Goal: Information Seeking & Learning: Find specific page/section

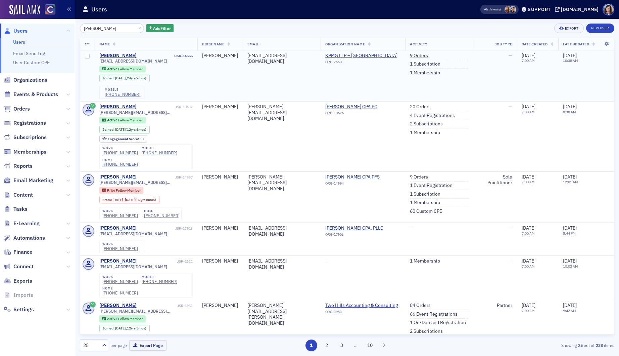
drag, startPoint x: 119, startPoint y: 30, endPoint x: 168, endPoint y: 62, distance: 59.2
click at [72, 27] on div "Users Users Email Send Log User Custom CPE Organizations Events & Products Orde…" at bounding box center [309, 178] width 619 height 356
click at [200, 81] on td "Brian" at bounding box center [219, 75] width 45 height 51
click at [137, 28] on button "×" at bounding box center [140, 28] width 6 height 6
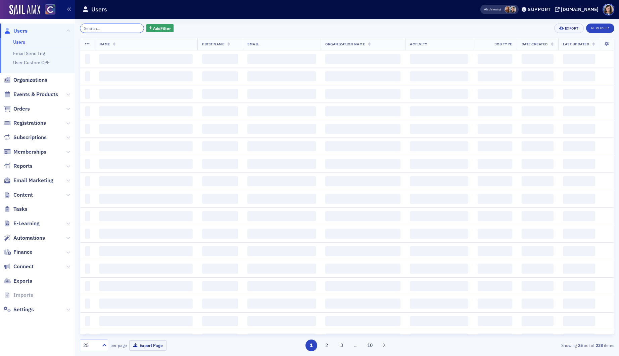
click at [115, 29] on input "search" at bounding box center [112, 28] width 64 height 9
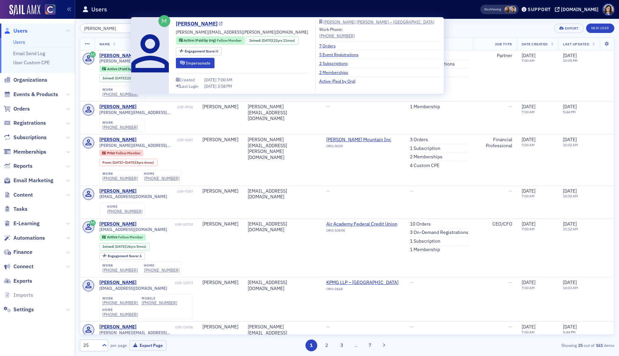
click at [219, 23] on icon at bounding box center [221, 24] width 4 height 4
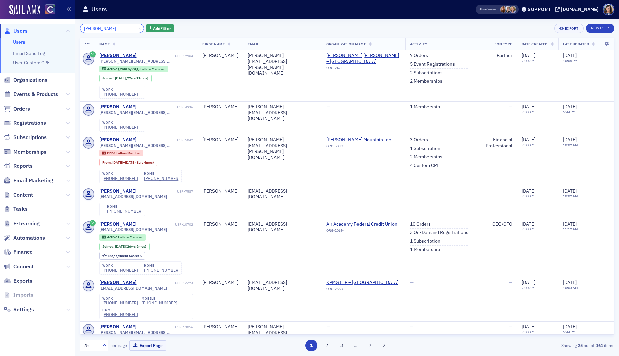
drag, startPoint x: 113, startPoint y: 28, endPoint x: 55, endPoint y: 26, distance: 58.1
click at [55, 26] on div "Users Users Email Send Log User Custom CPE Organizations Events & Products Orde…" at bounding box center [309, 178] width 619 height 356
paste input "Paul Elggr"
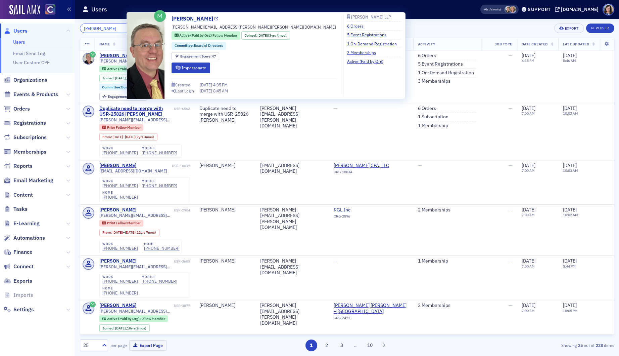
type input "Paul Elggren"
click at [215, 17] on icon at bounding box center [217, 19] width 4 height 4
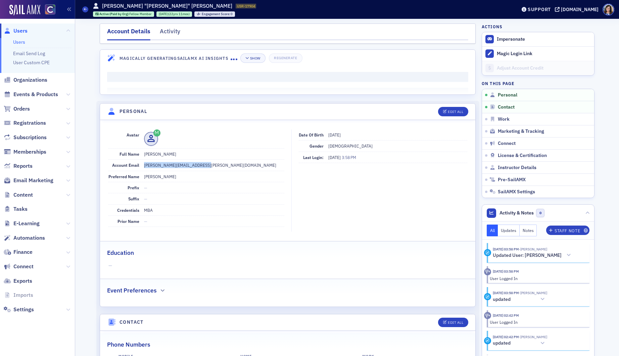
drag, startPoint x: 213, startPoint y: 166, endPoint x: 143, endPoint y: 168, distance: 69.9
click at [144, 168] on dd "brad.mcqueen@plantemoran.com" at bounding box center [214, 164] width 140 height 11
copy dd "brad.mcqueen@plantemoran.com"
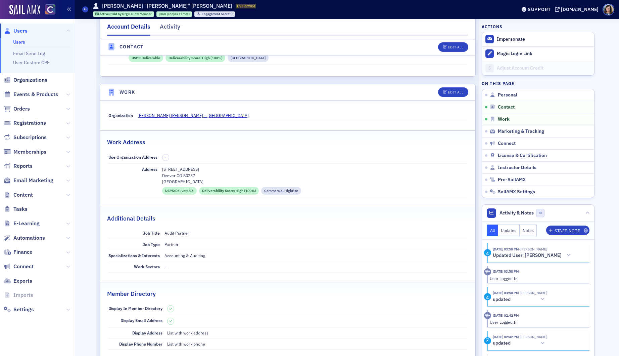
scroll to position [367, 0]
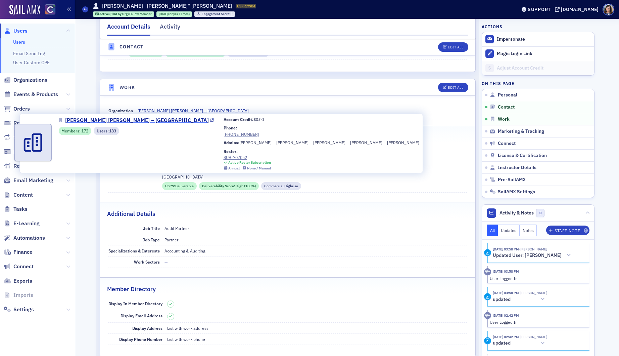
drag, startPoint x: 64, startPoint y: 116, endPoint x: 121, endPoint y: 121, distance: 57.7
click at [121, 121] on link "Plante Moran – Denver" at bounding box center [136, 120] width 155 height 8
drag, startPoint x: 136, startPoint y: 101, endPoint x: 181, endPoint y: 111, distance: 45.5
click at [181, 111] on fieldset "Organization Plante Moran – Denver" at bounding box center [287, 109] width 375 height 23
copy span "Plante Moran – Denver"
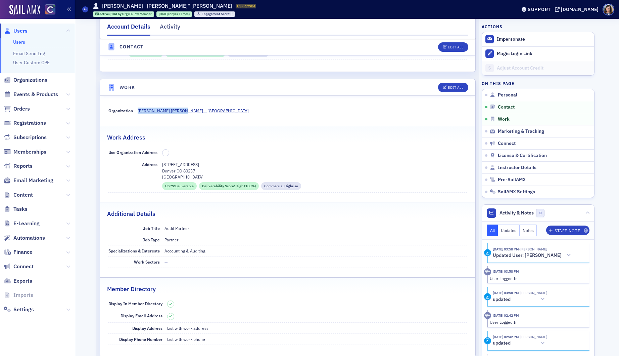
drag, startPoint x: 162, startPoint y: 165, endPoint x: 216, endPoint y: 163, distance: 53.4
click at [216, 163] on p "8181 E Tufts Ave Suite 600" at bounding box center [314, 164] width 305 height 6
copy p "8181 E Tufts Ave Suite 600"
drag, startPoint x: 162, startPoint y: 171, endPoint x: 199, endPoint y: 171, distance: 37.3
click at [199, 171] on p "Denver CO 80237" at bounding box center [314, 171] width 305 height 6
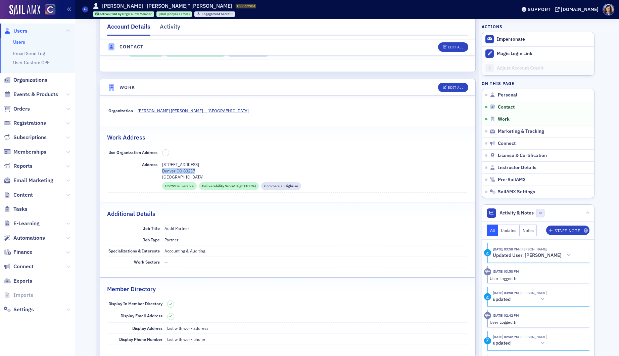
copy p "Denver CO 80237"
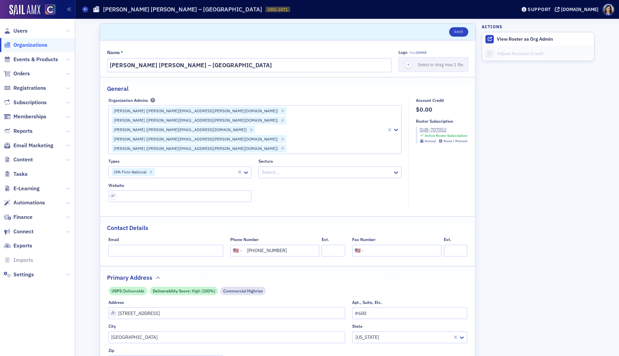
select select "US"
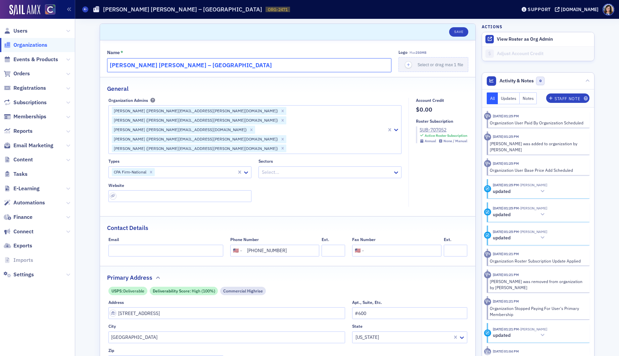
click at [152, 65] on input "Plante Moran – Denver" at bounding box center [249, 65] width 284 height 14
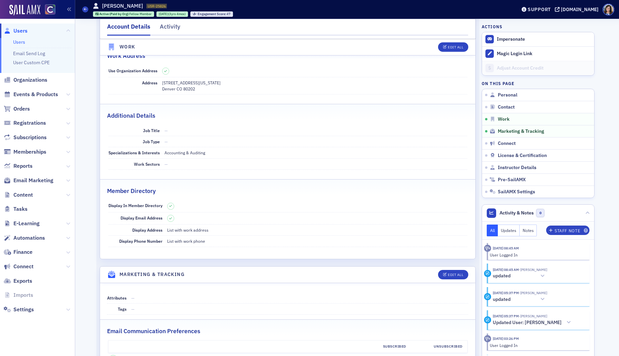
scroll to position [432, 0]
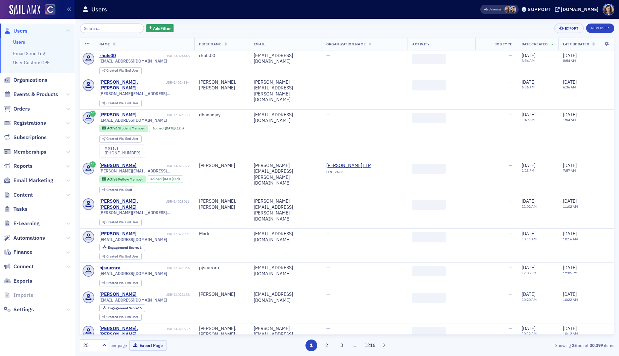
click at [114, 27] on input "search" at bounding box center [112, 28] width 64 height 9
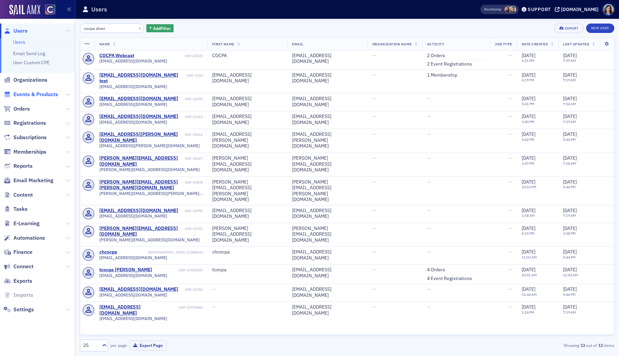
type input "cocpa diver"
click at [47, 95] on span "Events & Products" at bounding box center [35, 94] width 45 height 7
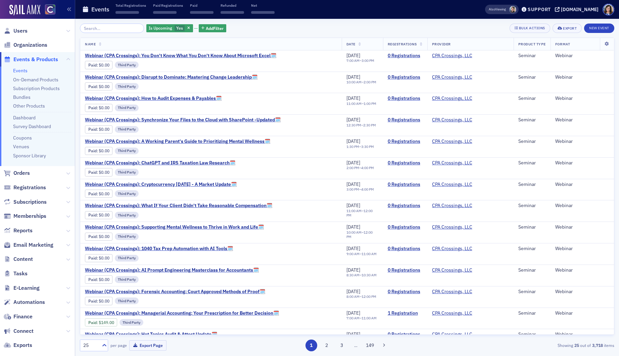
click at [110, 29] on input "search" at bounding box center [112, 28] width 64 height 9
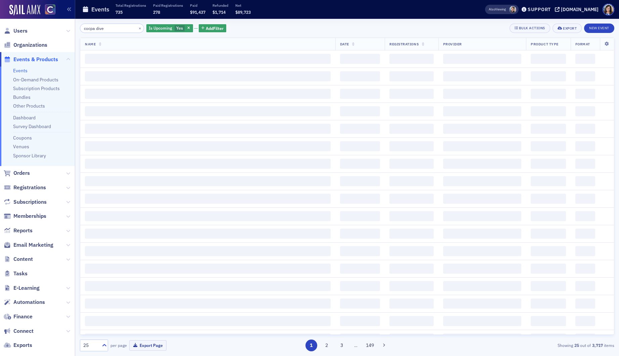
type input "cocpa diver"
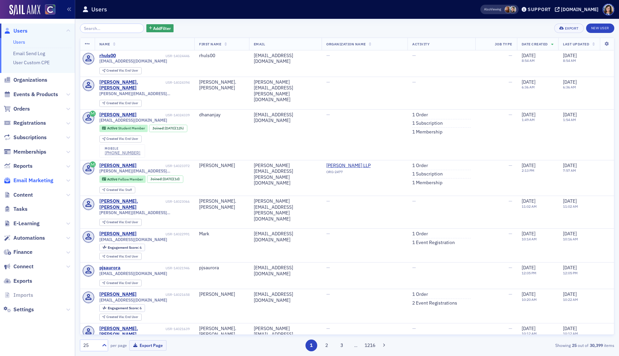
click at [37, 179] on span "Email Marketing" at bounding box center [33, 180] width 40 height 7
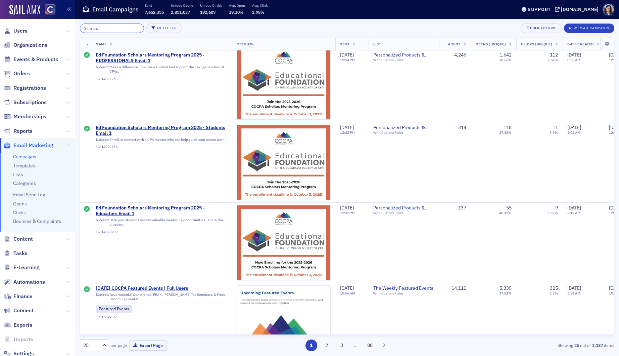
scroll to position [330, 0]
click at [106, 29] on input "search" at bounding box center [112, 28] width 64 height 9
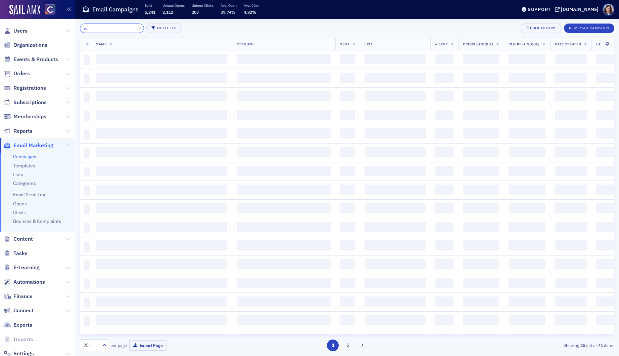
type input "e"
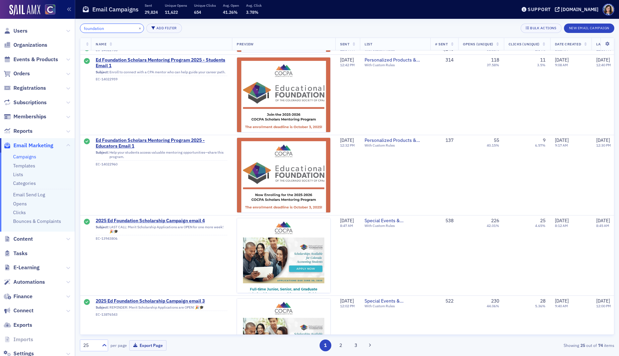
scroll to position [55, 0]
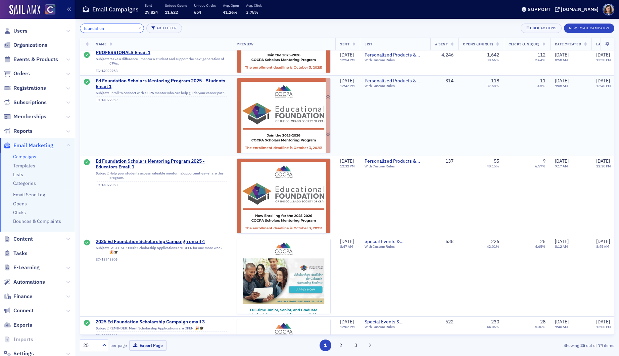
type input "foundation"
click at [285, 97] on img at bounding box center [283, 228] width 93 height 300
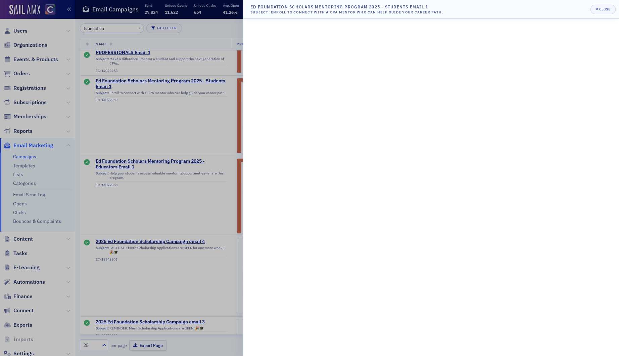
drag, startPoint x: 189, startPoint y: 76, endPoint x: 218, endPoint y: 69, distance: 29.9
click at [190, 76] on div at bounding box center [309, 178] width 619 height 356
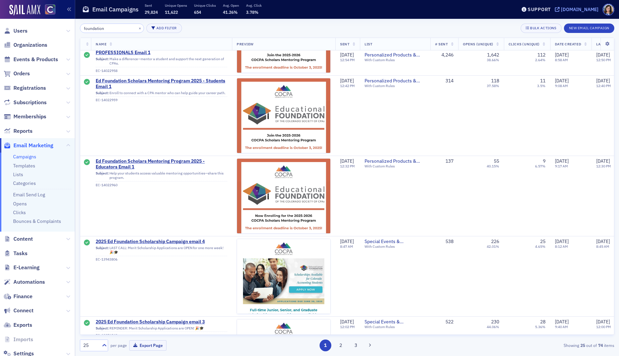
click at [560, 8] on icon at bounding box center [557, 9] width 5 height 5
